Goal: Navigation & Orientation: Go to known website

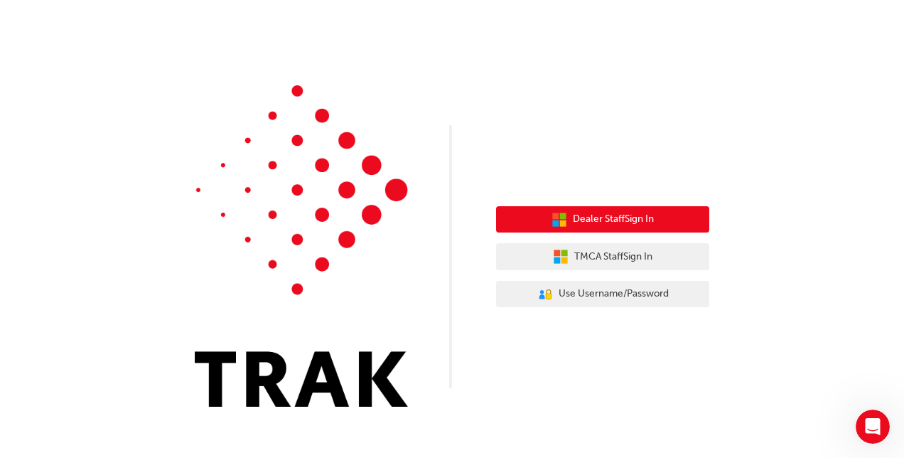
click at [624, 223] on span "Dealer Staff Sign In" at bounding box center [613, 219] width 81 height 16
